Goal: Transaction & Acquisition: Purchase product/service

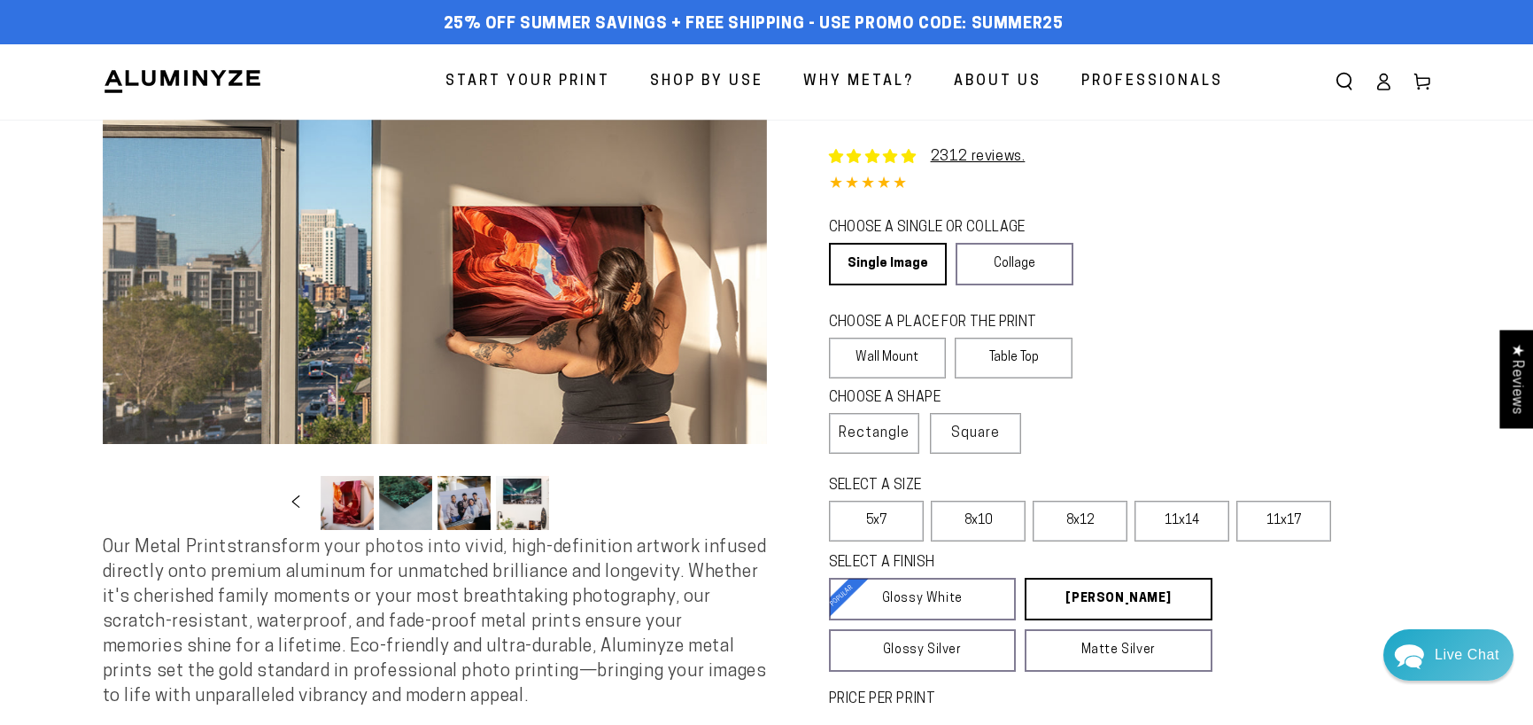
select select "**********"
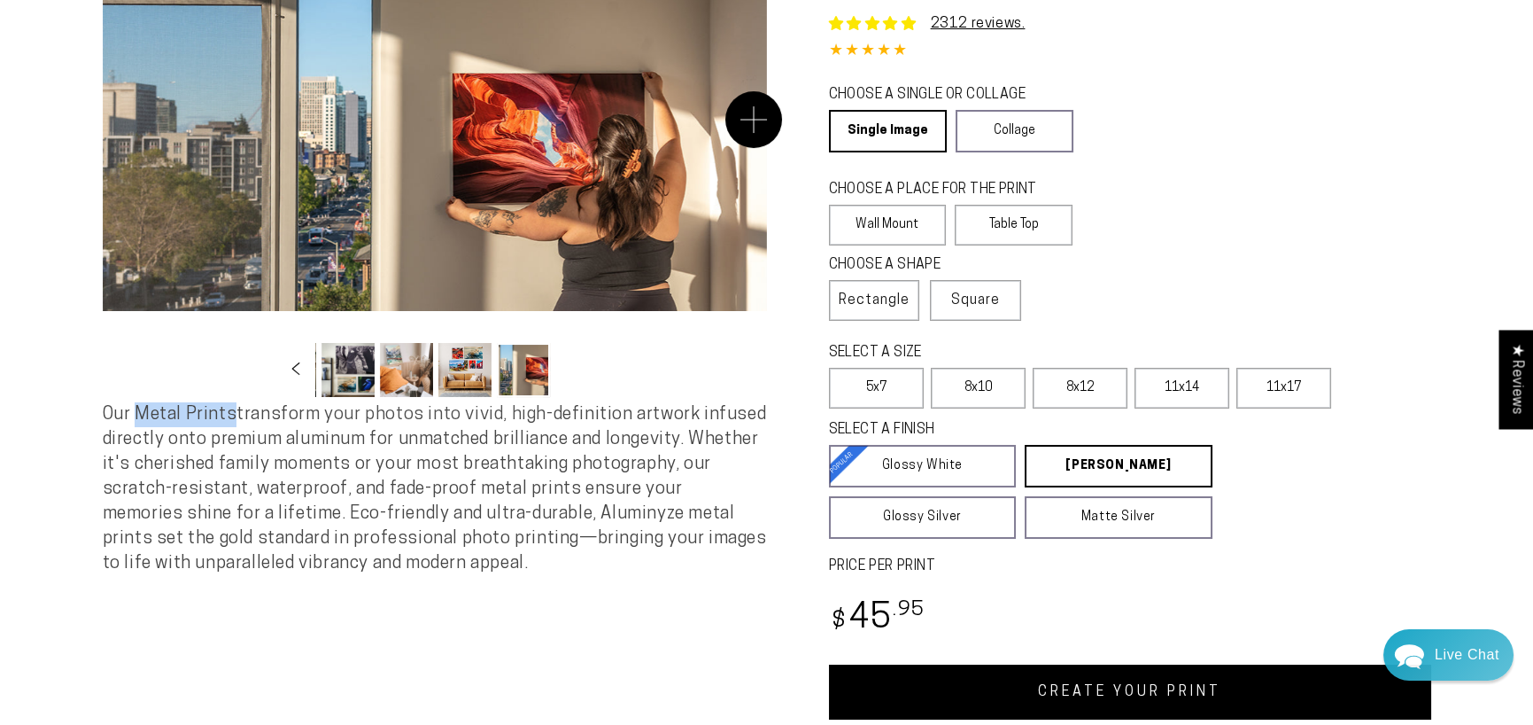
scroll to position [117, 0]
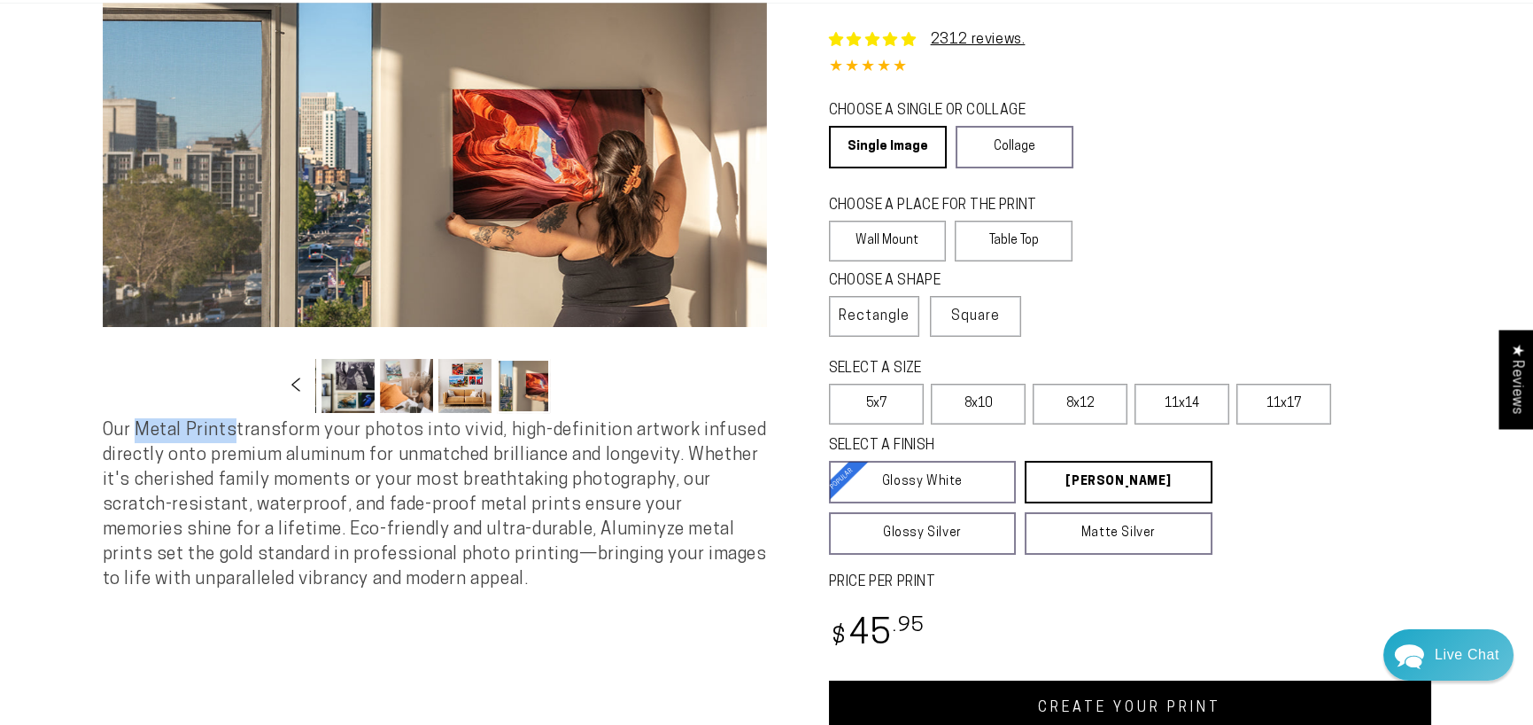
click at [295, 386] on icon "Slide left" at bounding box center [296, 383] width 26 height 13
click at [342, 395] on button "Load image 9 in gallery view" at bounding box center [351, 386] width 53 height 54
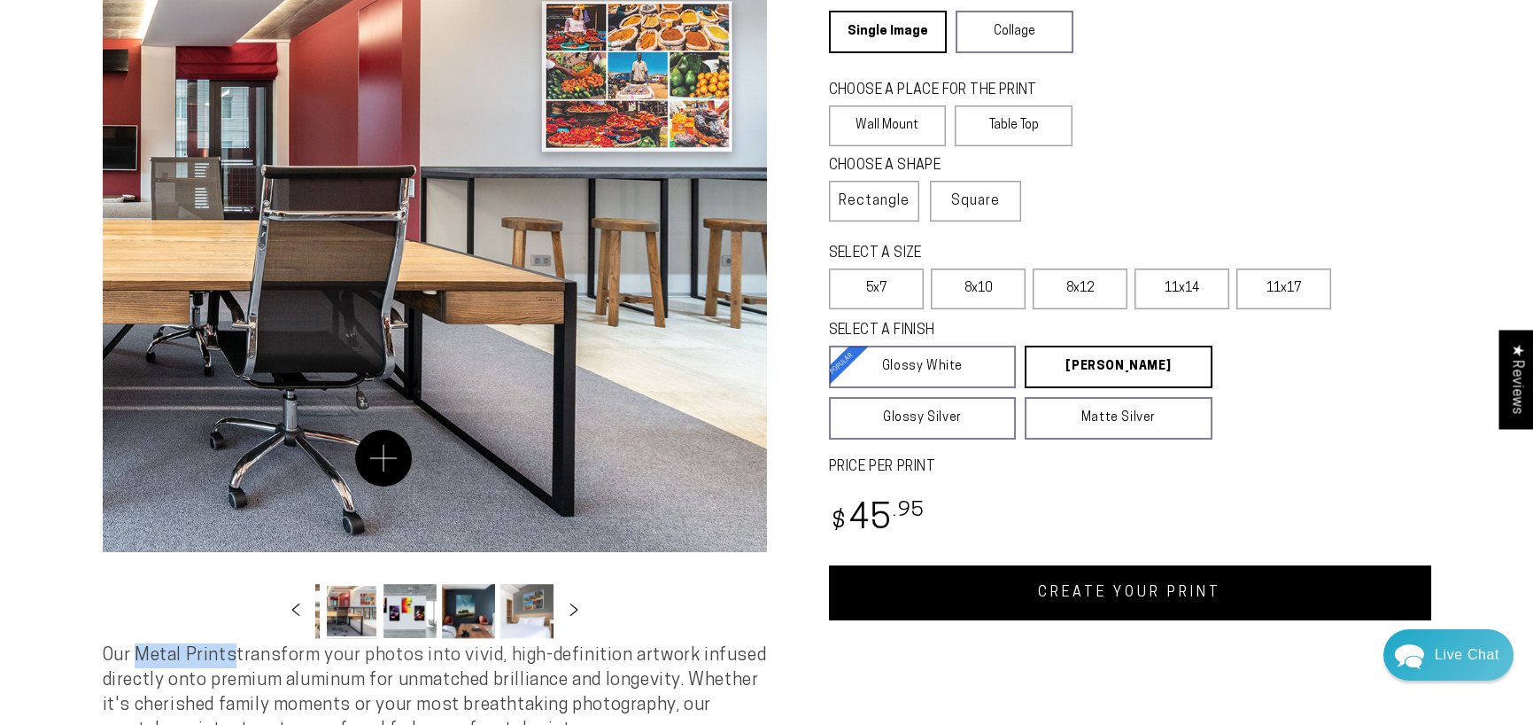
scroll to position [231, 0]
click at [297, 604] on button "Slide left" at bounding box center [295, 611] width 39 height 39
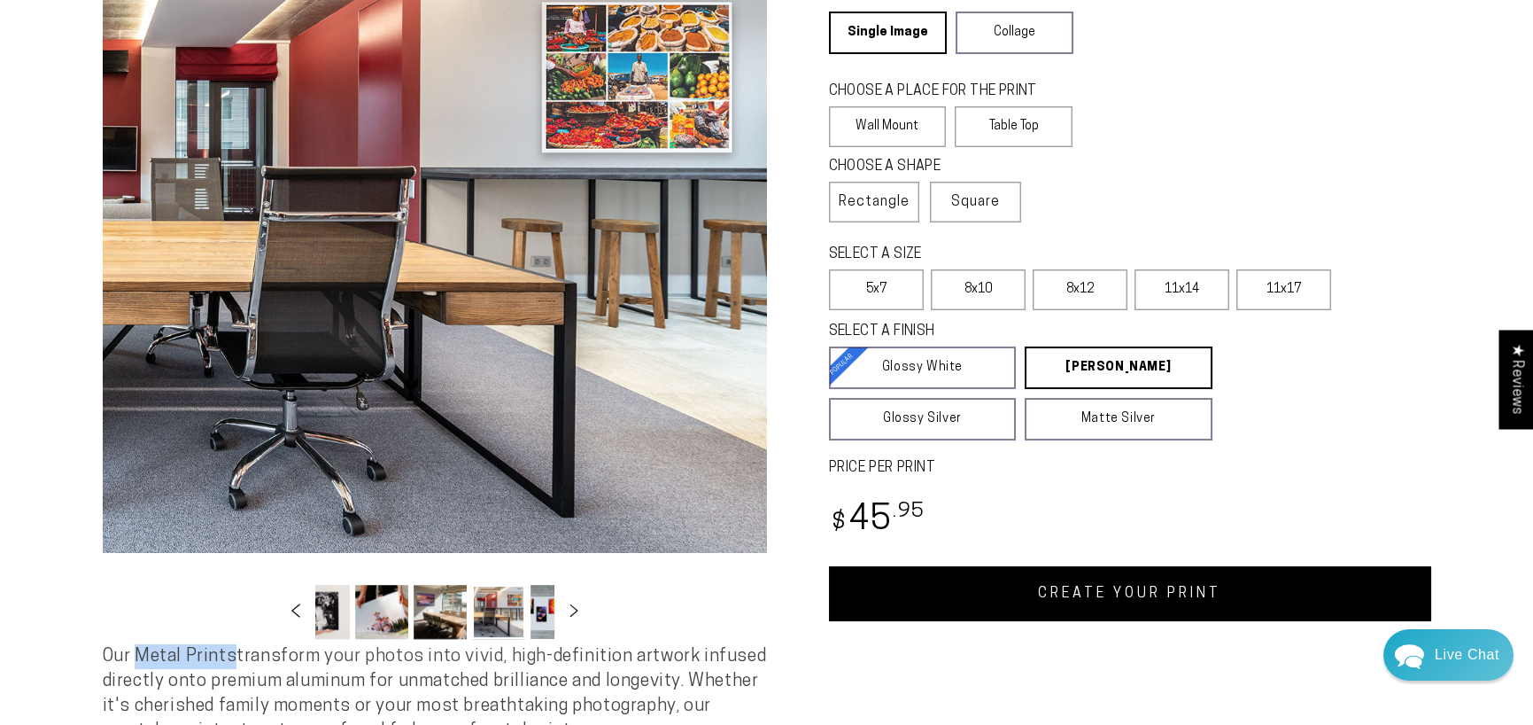
scroll to position [0, 289]
click at [341, 606] on button "Load image 6 in gallery view" at bounding box center [350, 612] width 53 height 54
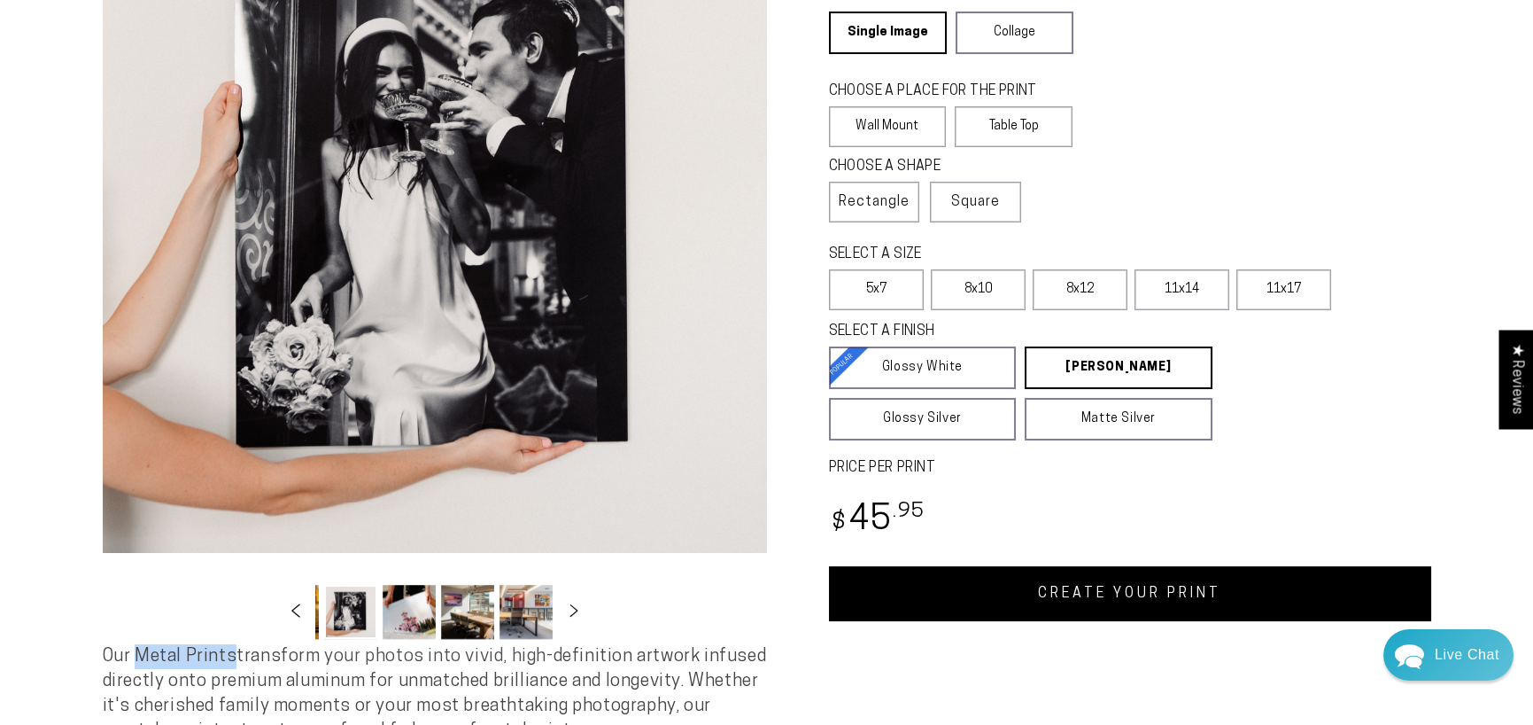
click at [298, 611] on icon "Slide left" at bounding box center [296, 609] width 26 height 13
click at [462, 596] on button "Load image 3 in gallery view" at bounding box center [464, 612] width 53 height 54
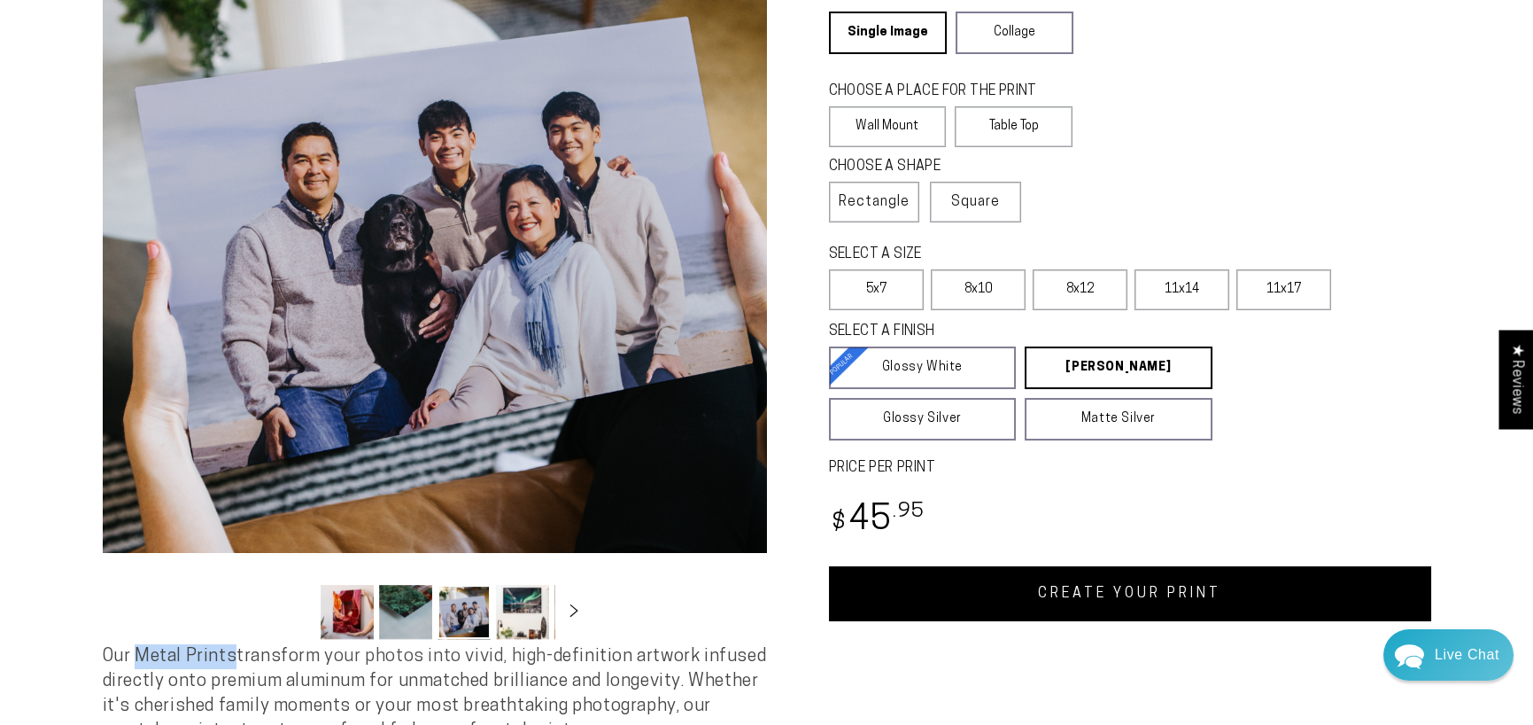
click at [350, 604] on button "Load image 1 in gallery view" at bounding box center [347, 612] width 53 height 54
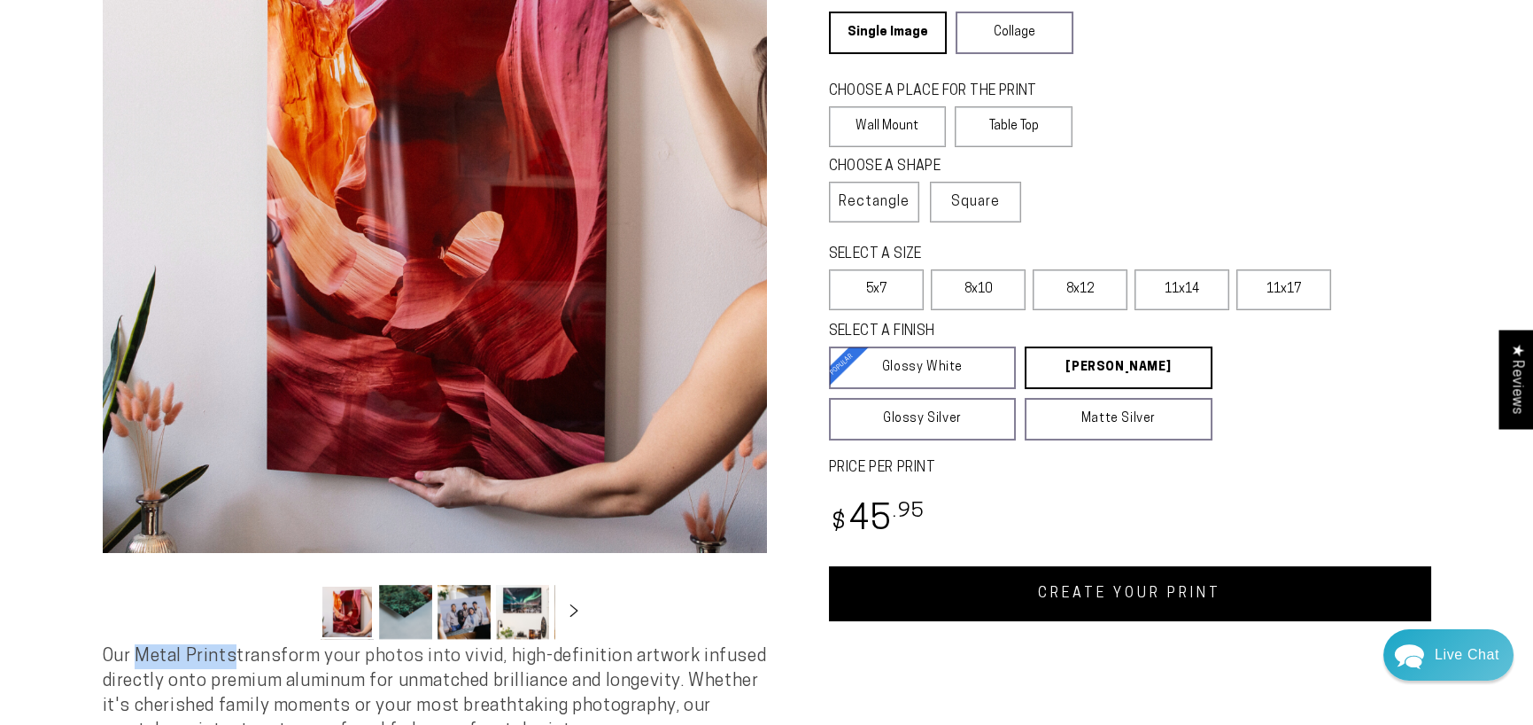
click at [458, 609] on button "Load image 3 in gallery view" at bounding box center [464, 612] width 53 height 54
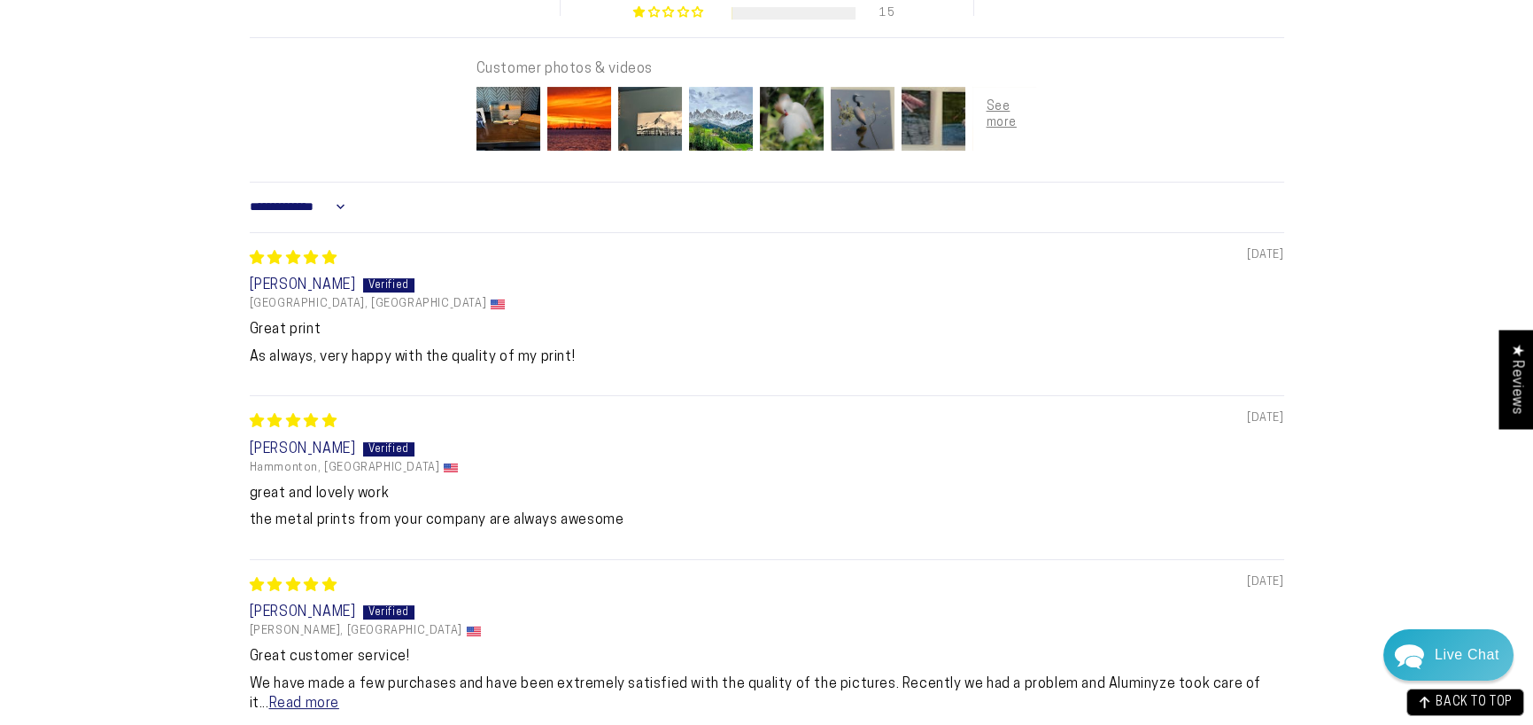
scroll to position [1267, 0]
click at [508, 130] on img at bounding box center [508, 117] width 71 height 71
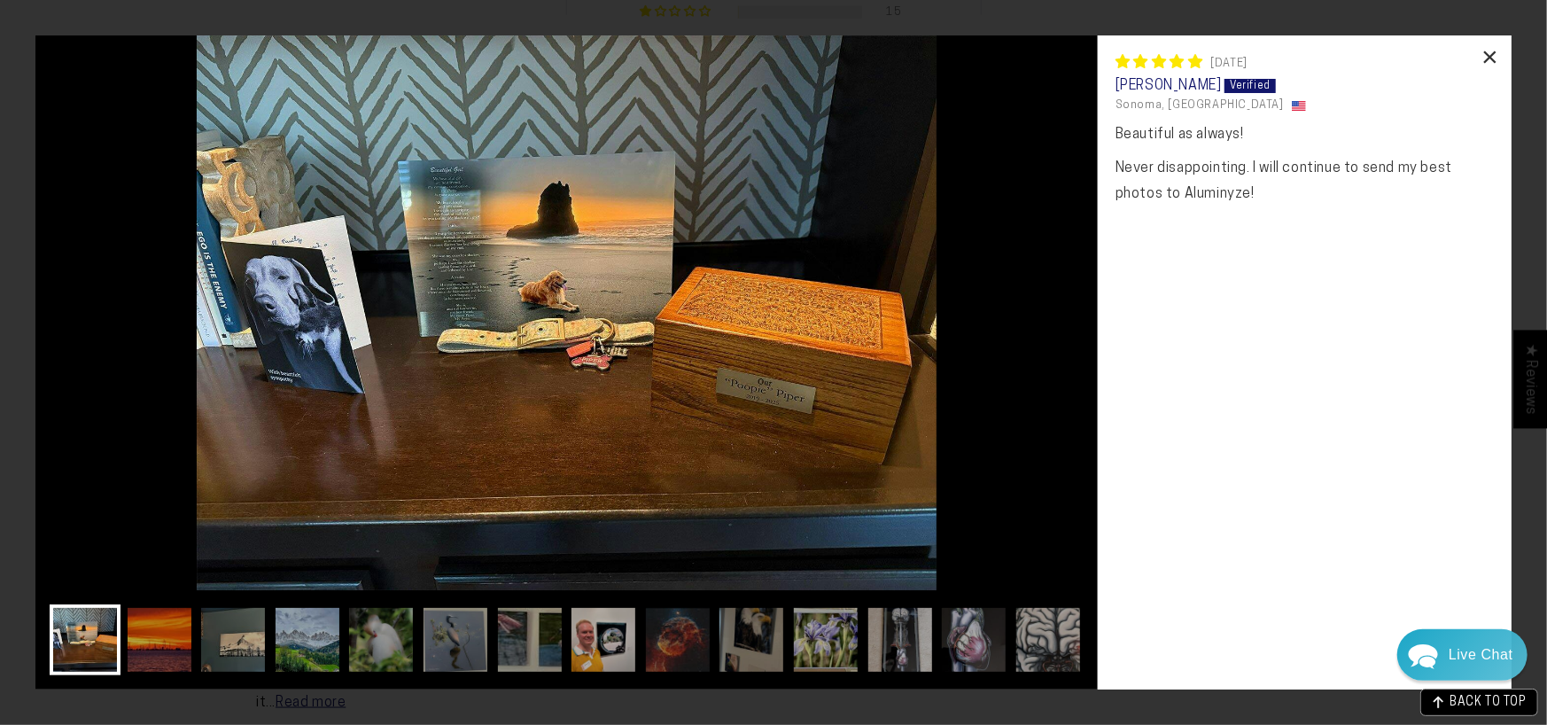
click at [1489, 56] on div "×" at bounding box center [1490, 56] width 43 height 43
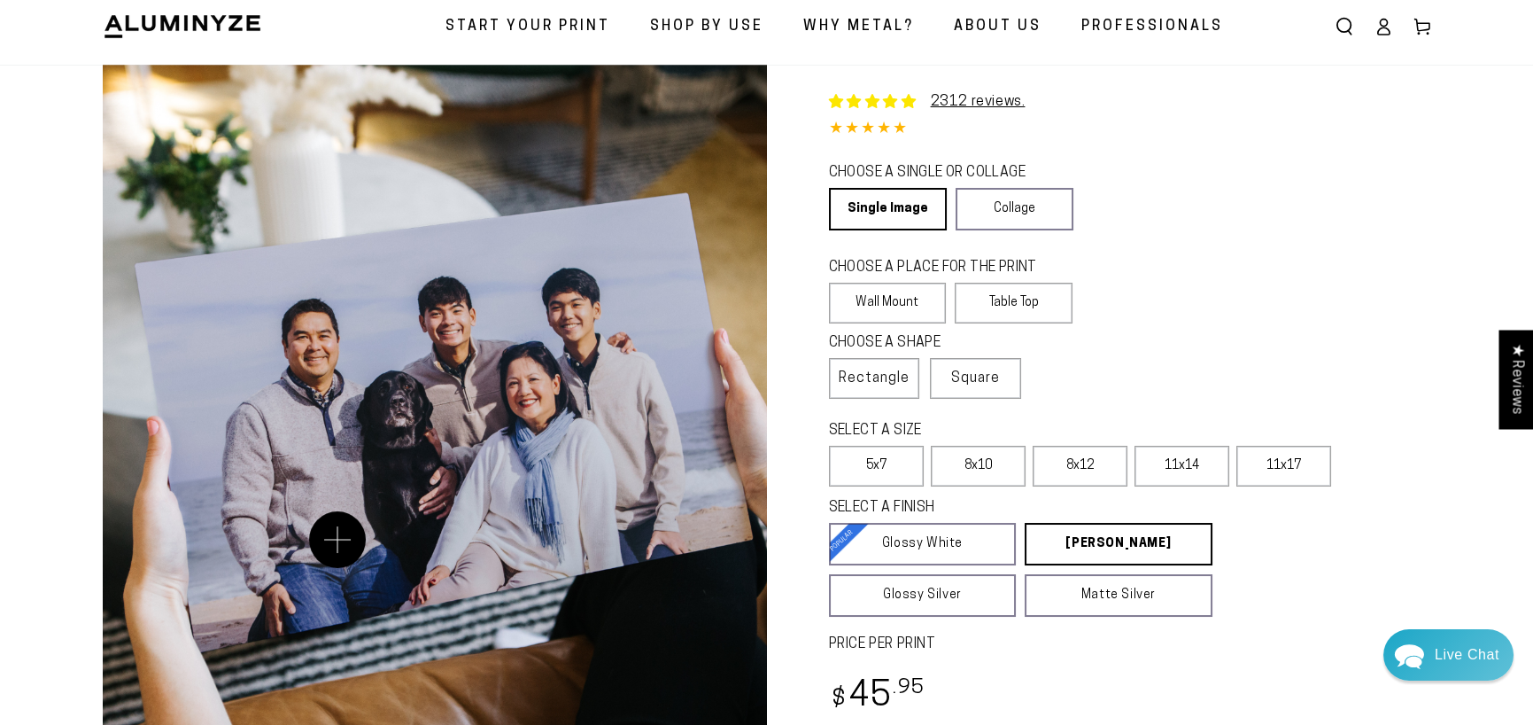
scroll to position [0, 0]
